Goal: Information Seeking & Learning: Find specific fact

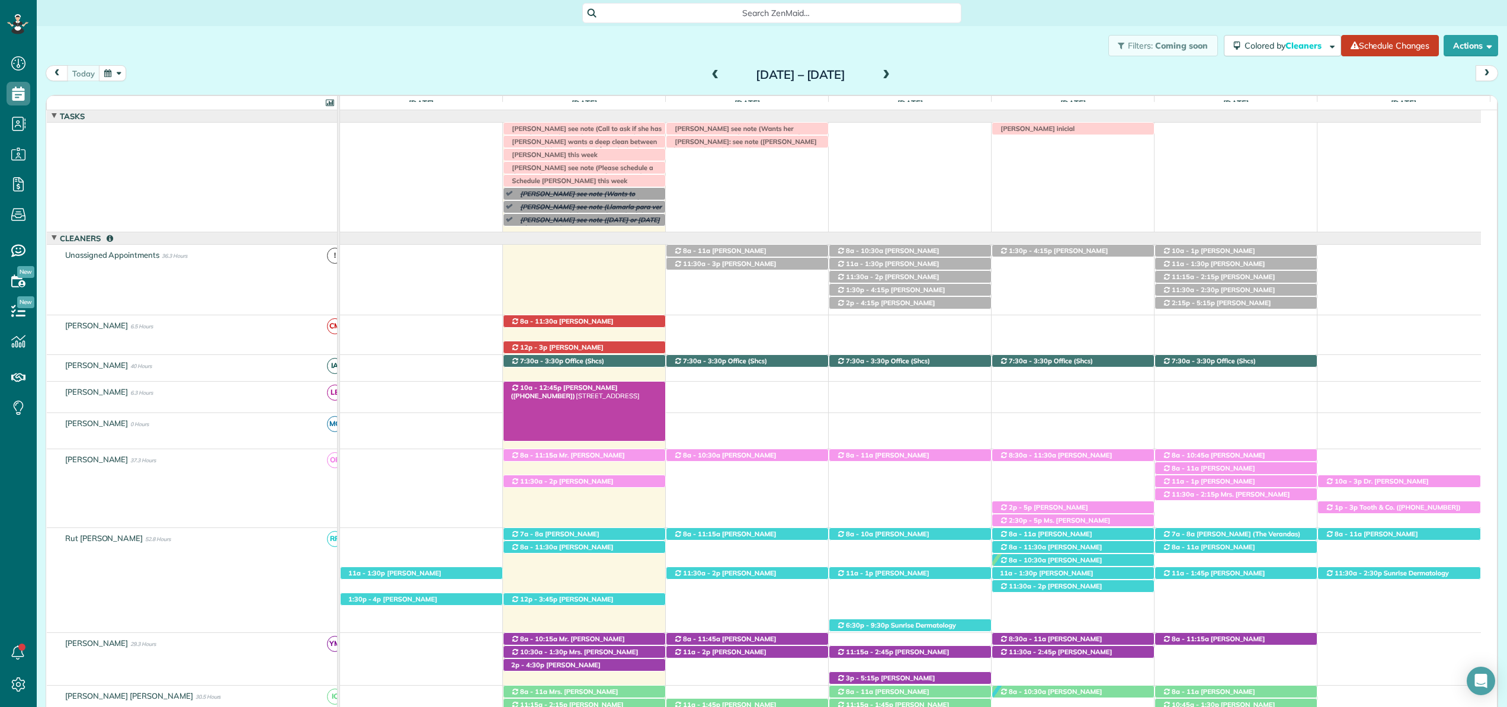
click at [609, 387] on span "[PERSON_NAME] ([PHONE_NUMBER])" at bounding box center [564, 391] width 107 height 17
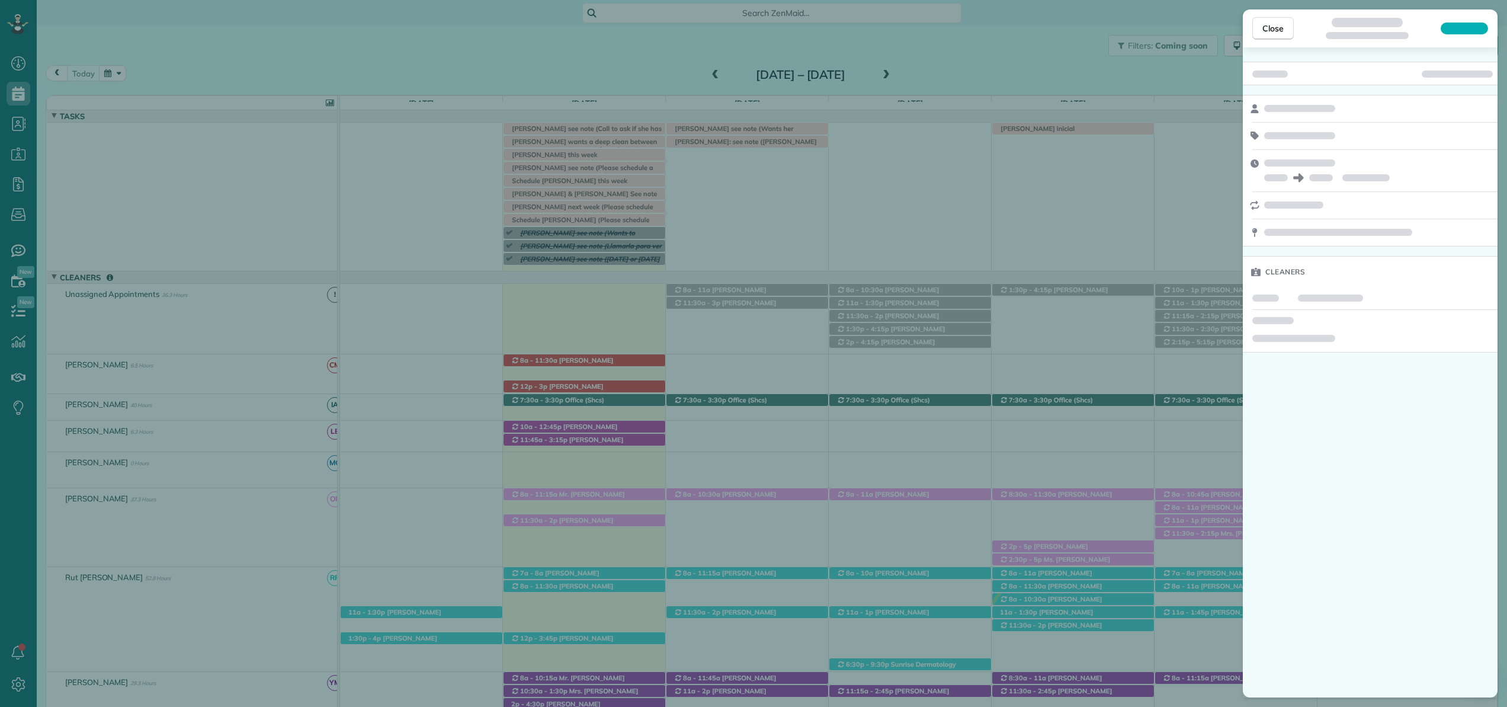
scroll to position [39, 0]
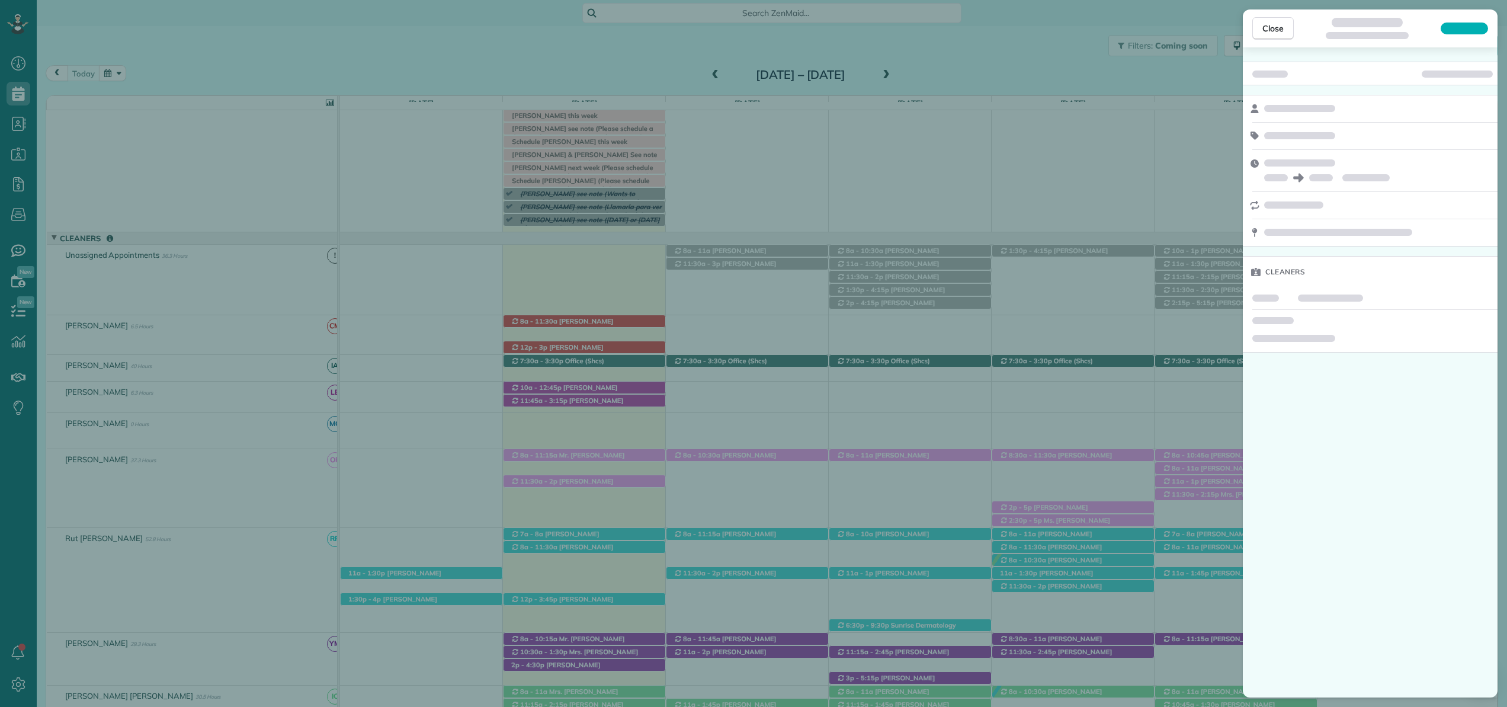
click at [609, 387] on div "Close Cleaners" at bounding box center [753, 353] width 1507 height 707
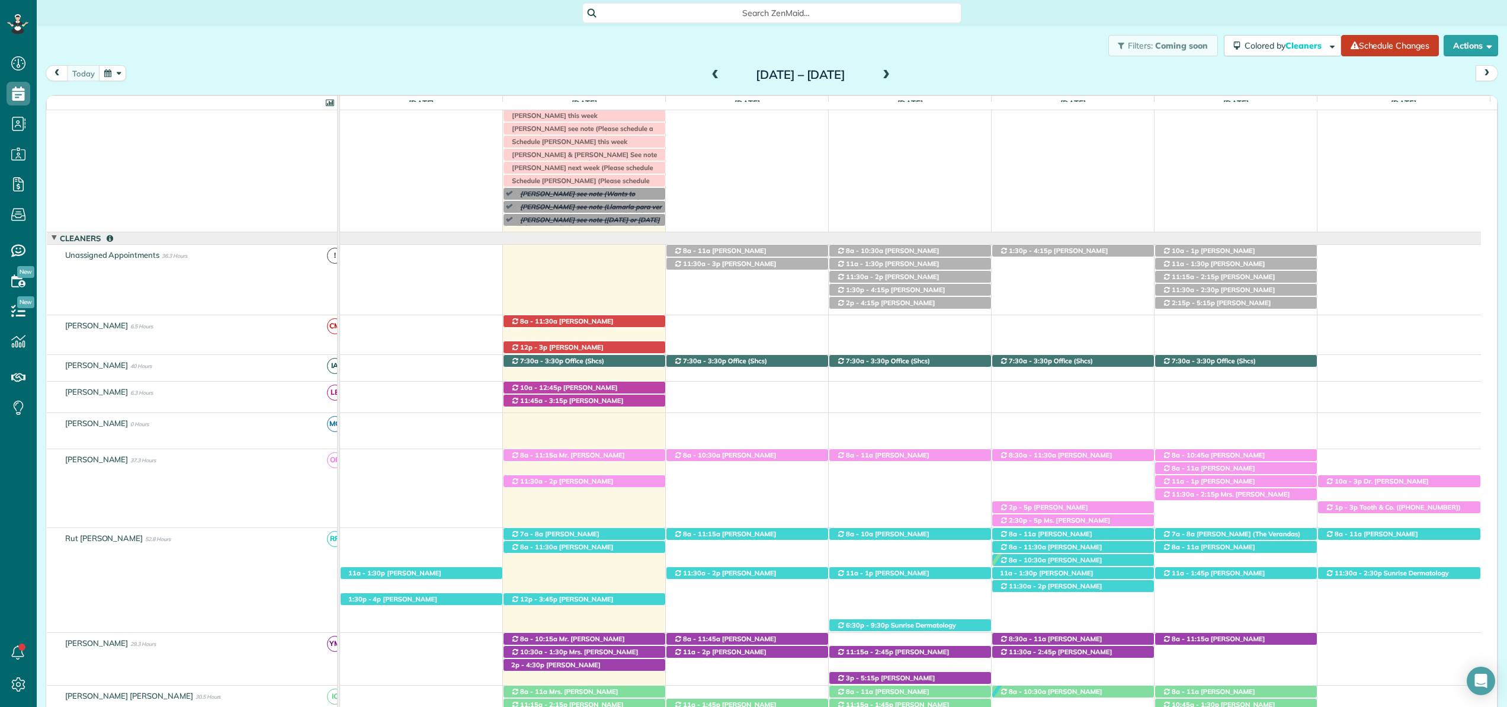
click at [609, 387] on span "[PERSON_NAME] ([PHONE_NUMBER])" at bounding box center [564, 391] width 107 height 17
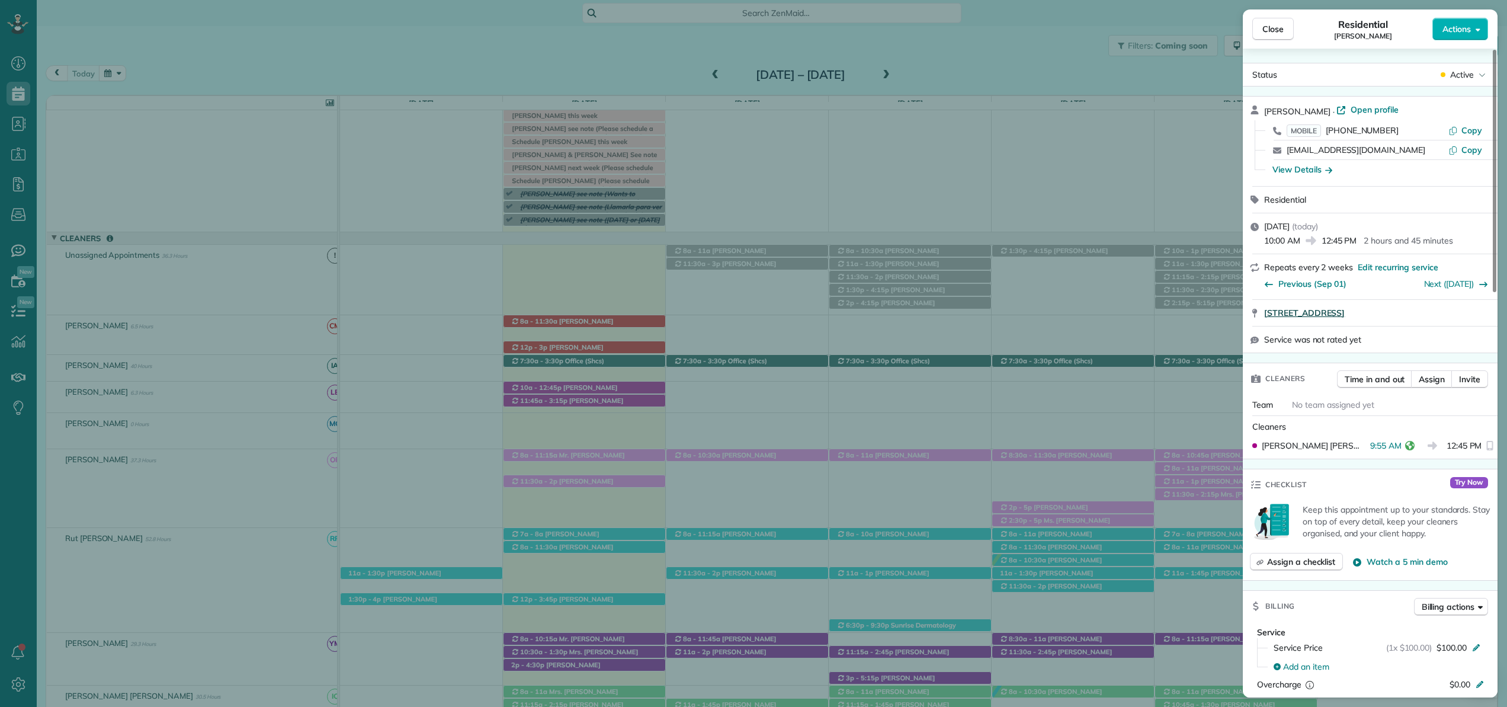
click at [1335, 312] on span "[STREET_ADDRESS]" at bounding box center [1304, 313] width 81 height 12
click at [1316, 169] on div "View Details" at bounding box center [1302, 169] width 60 height 12
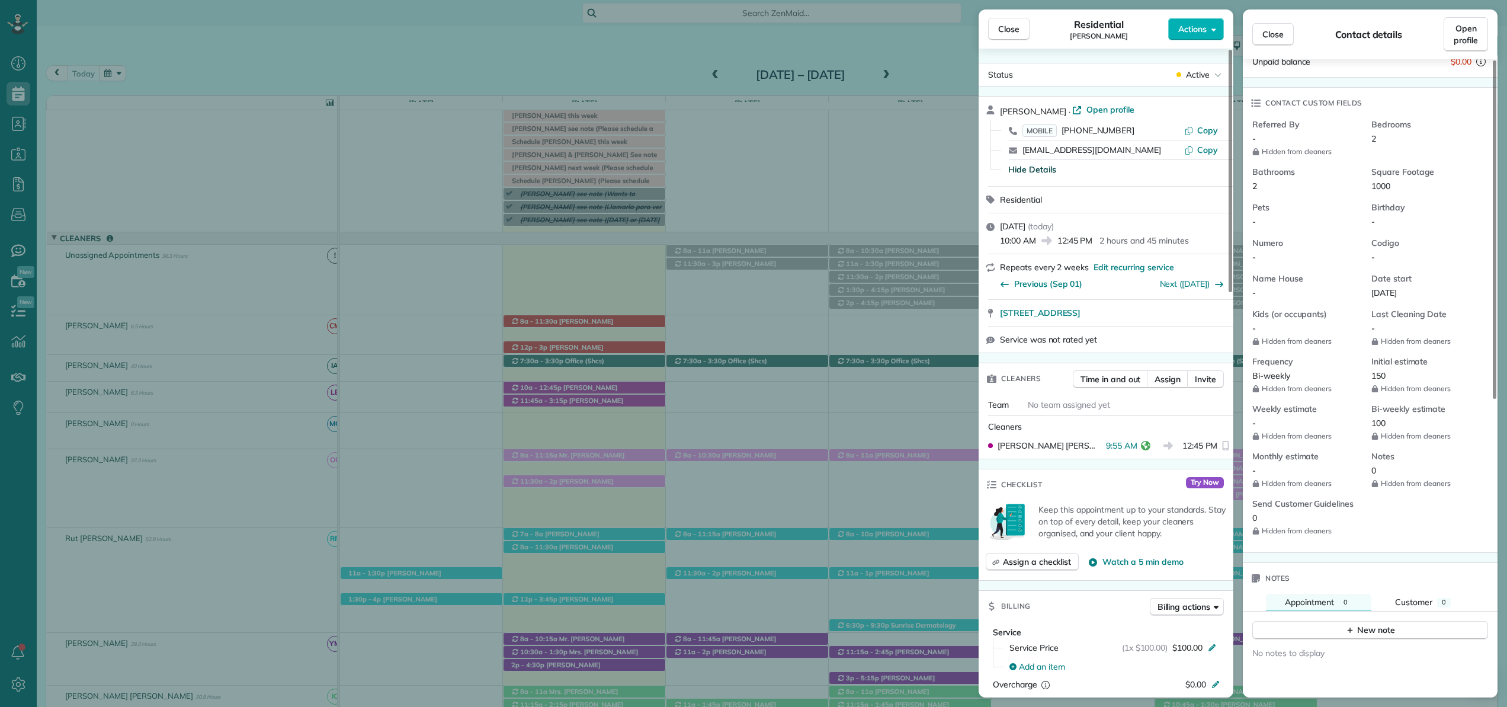
scroll to position [320, 0]
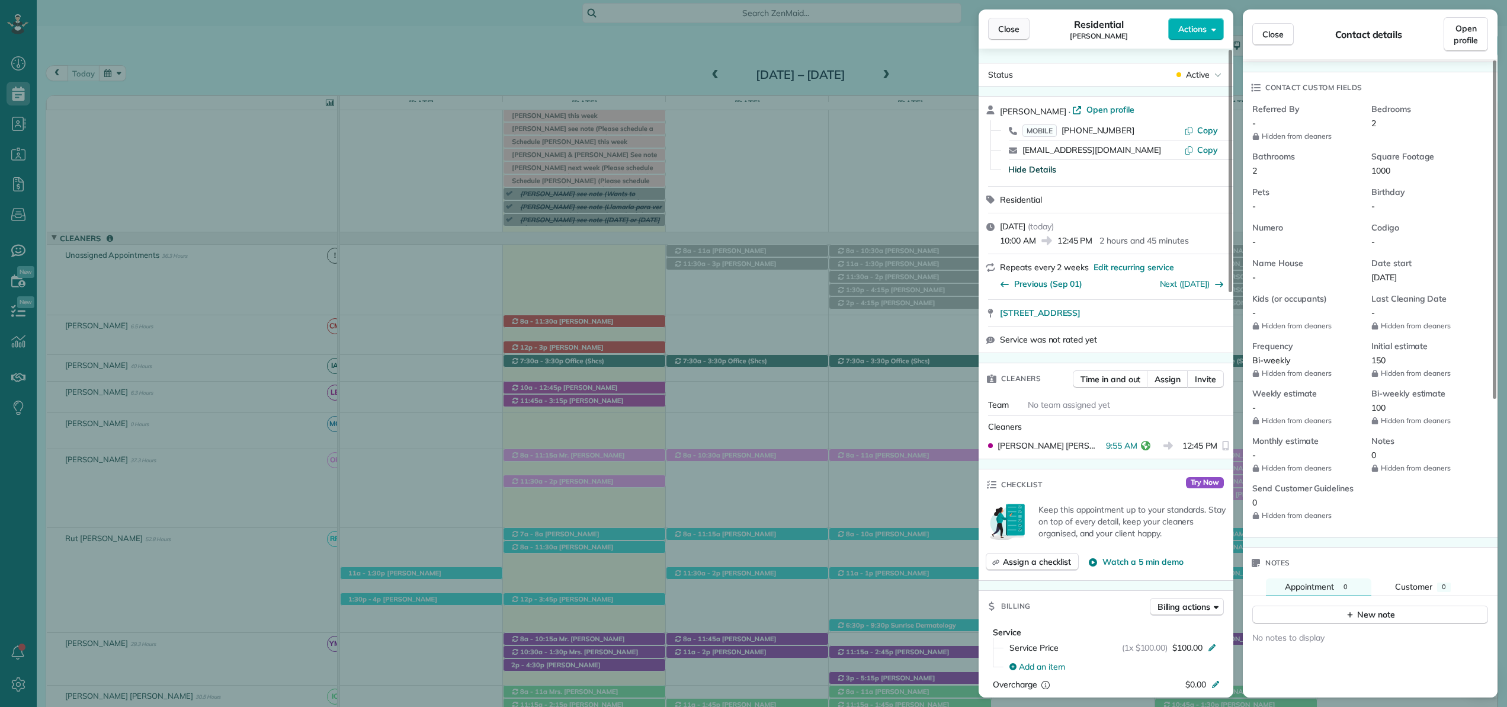
click at [1015, 31] on span "Close" at bounding box center [1008, 29] width 21 height 12
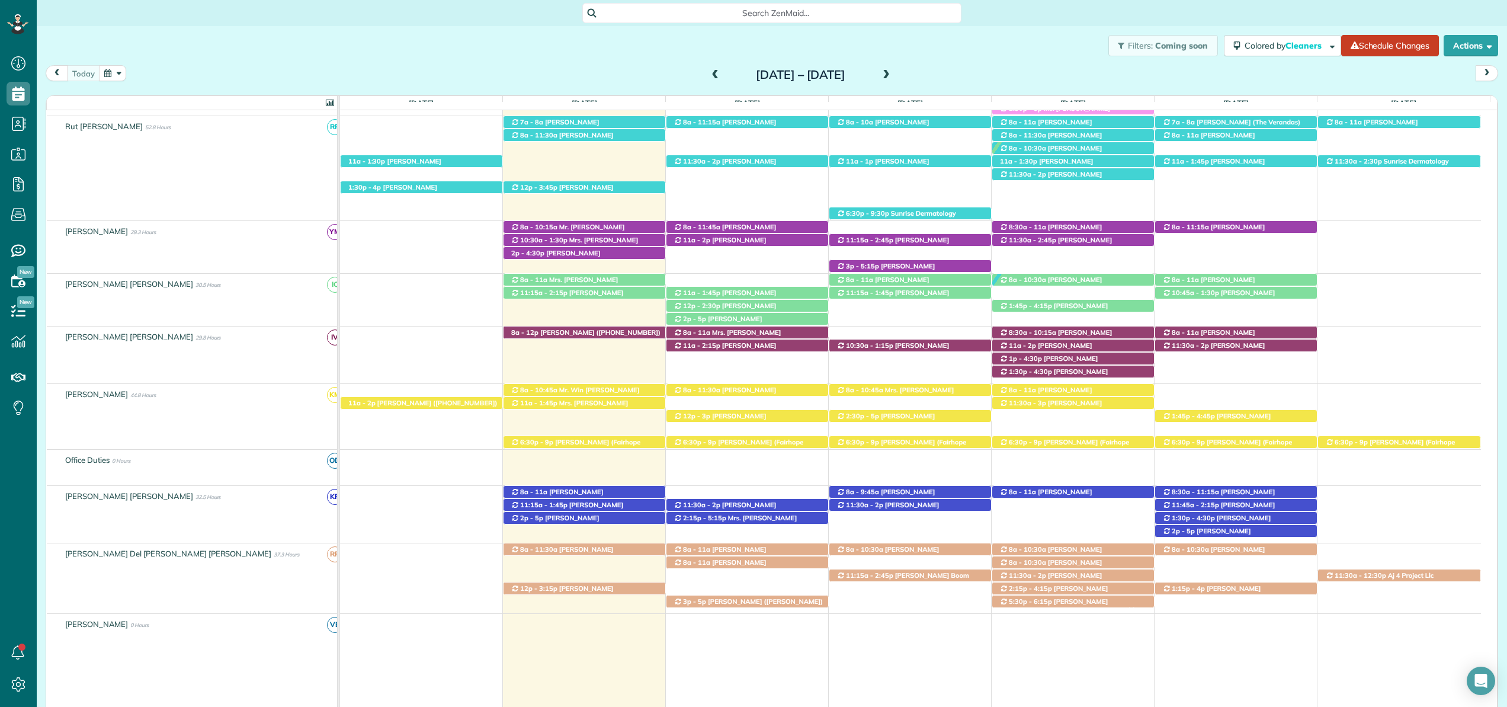
scroll to position [466, 0]
